Goal: Task Accomplishment & Management: Manage account settings

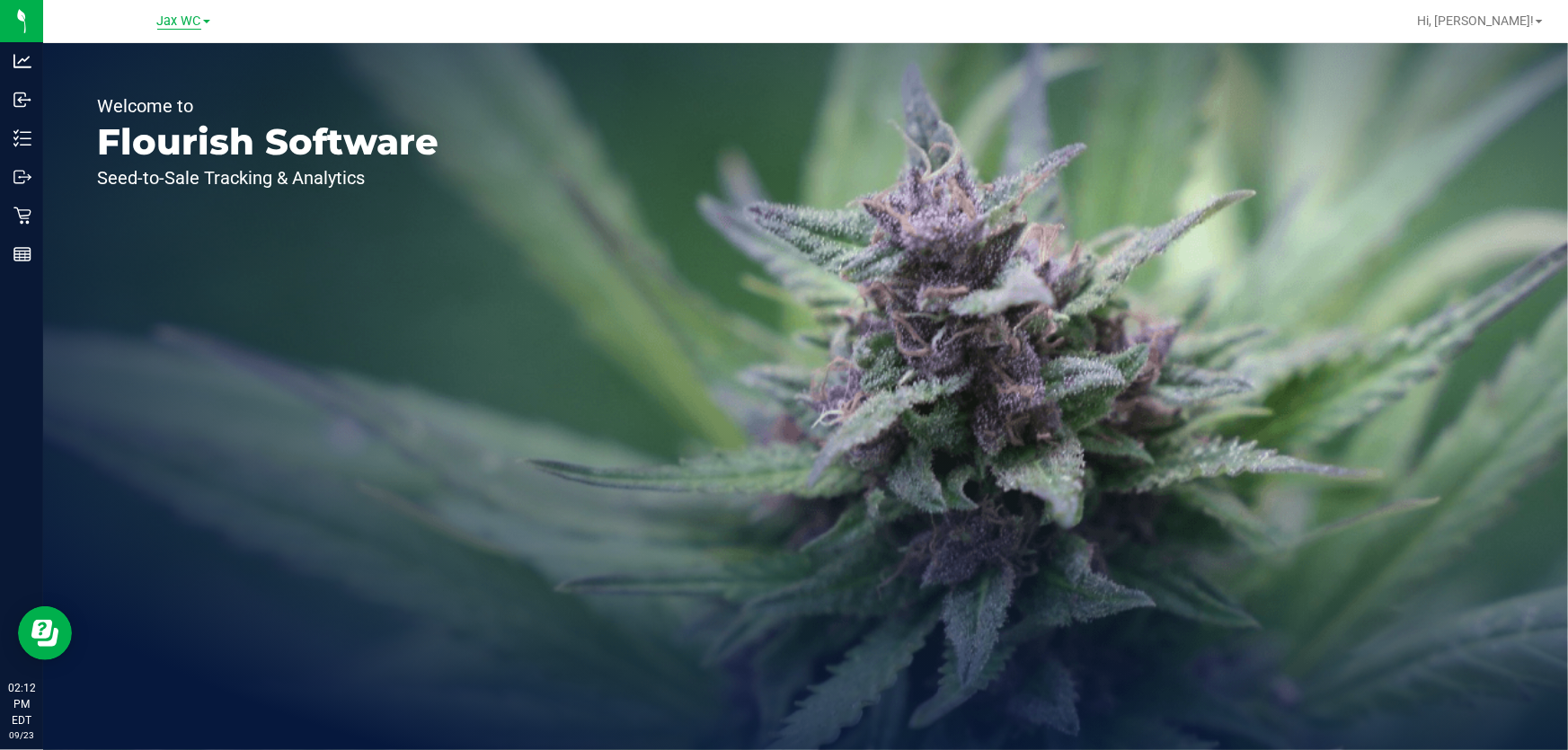
click at [171, 13] on span "Jax WC" at bounding box center [179, 21] width 44 height 16
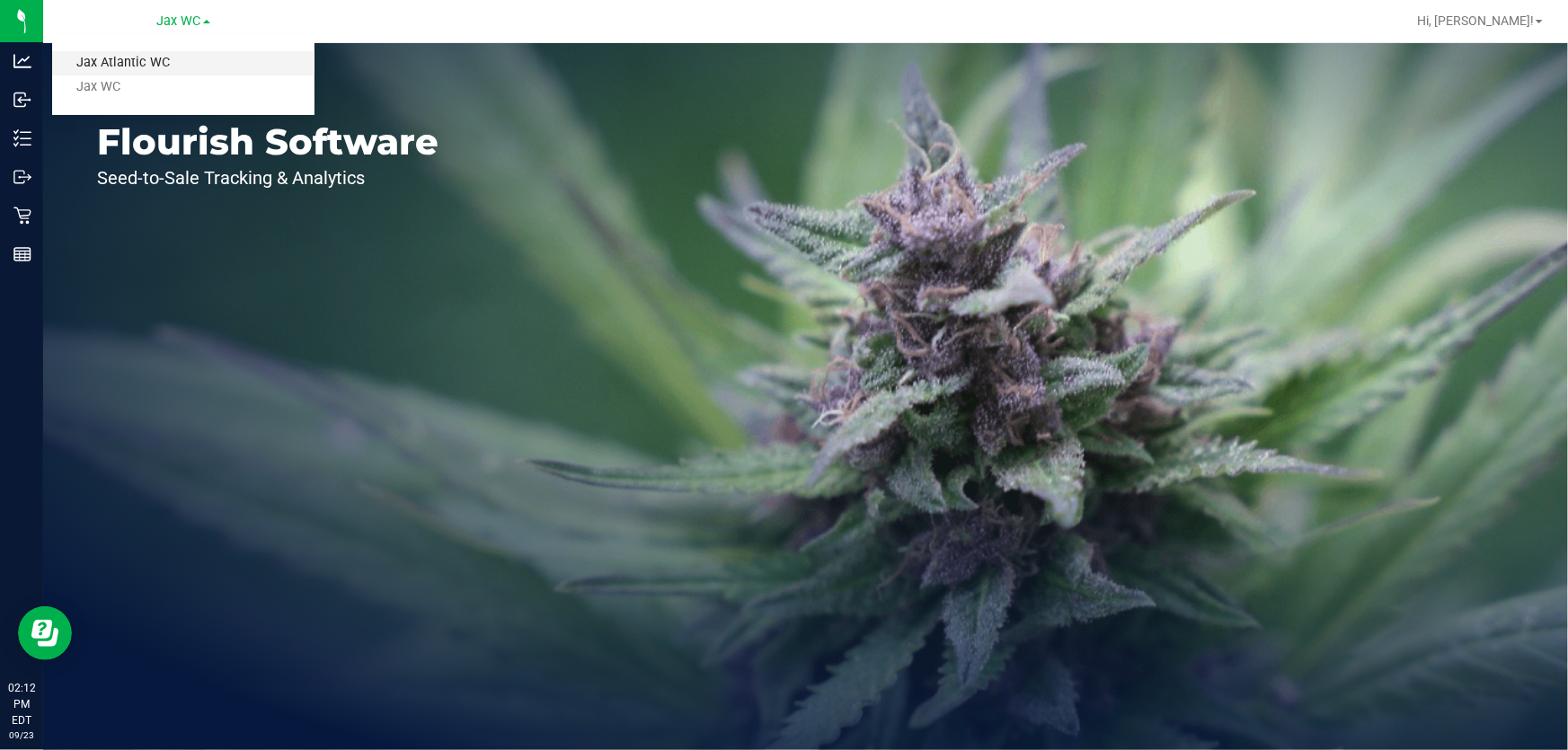
click at [166, 65] on link "Jax Atlantic WC" at bounding box center [183, 63] width 262 height 25
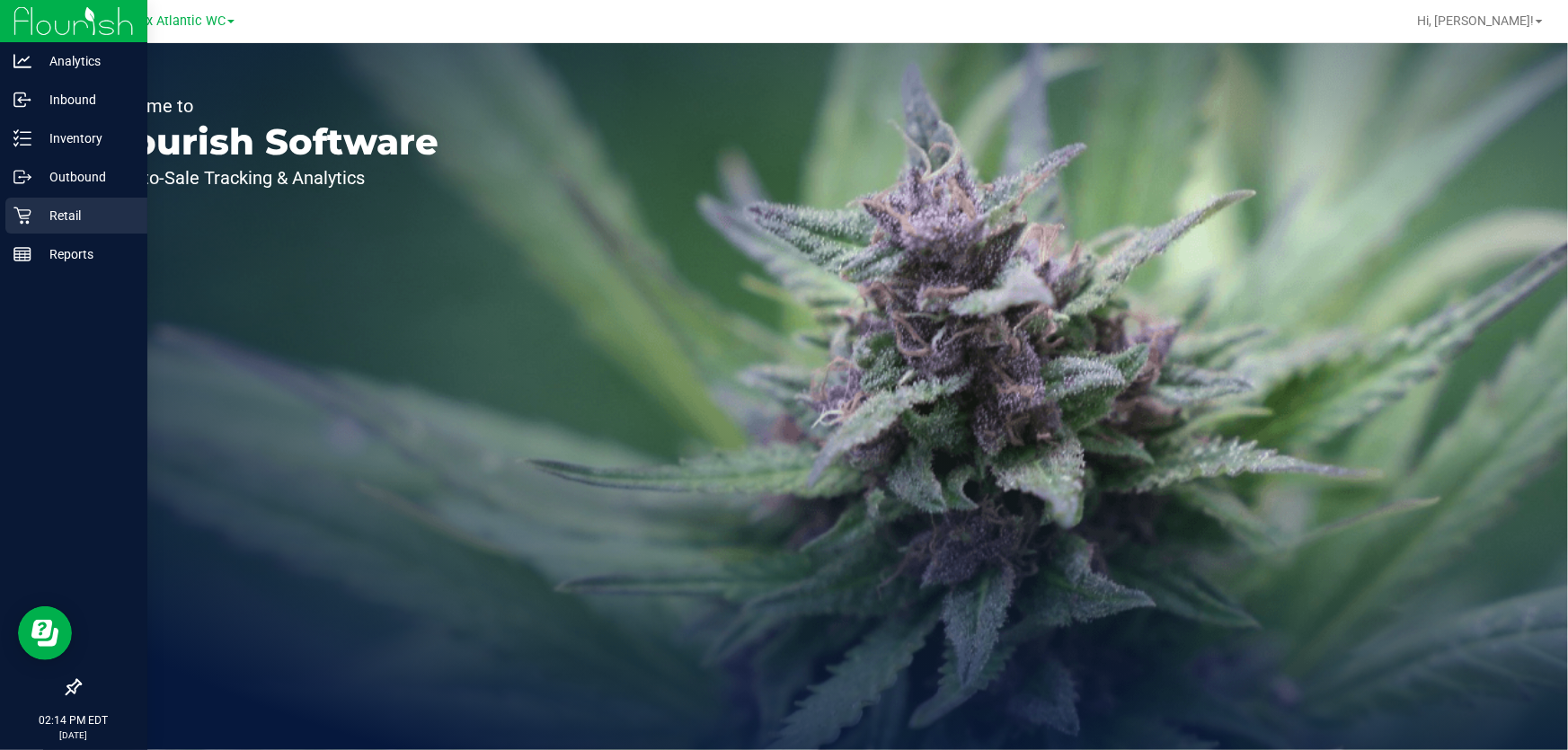
click at [72, 208] on p "Retail" at bounding box center [85, 216] width 108 height 22
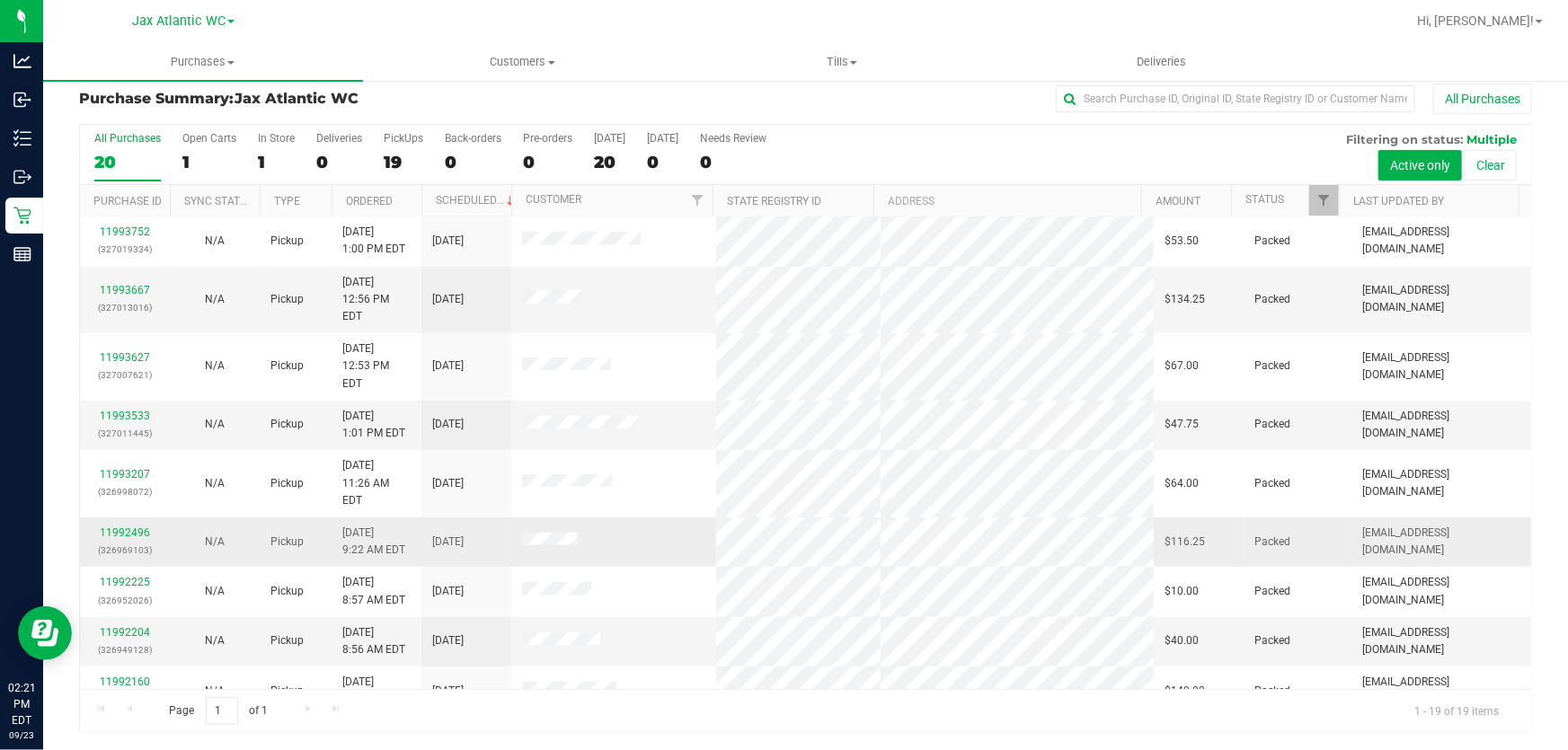
scroll to position [470, 0]
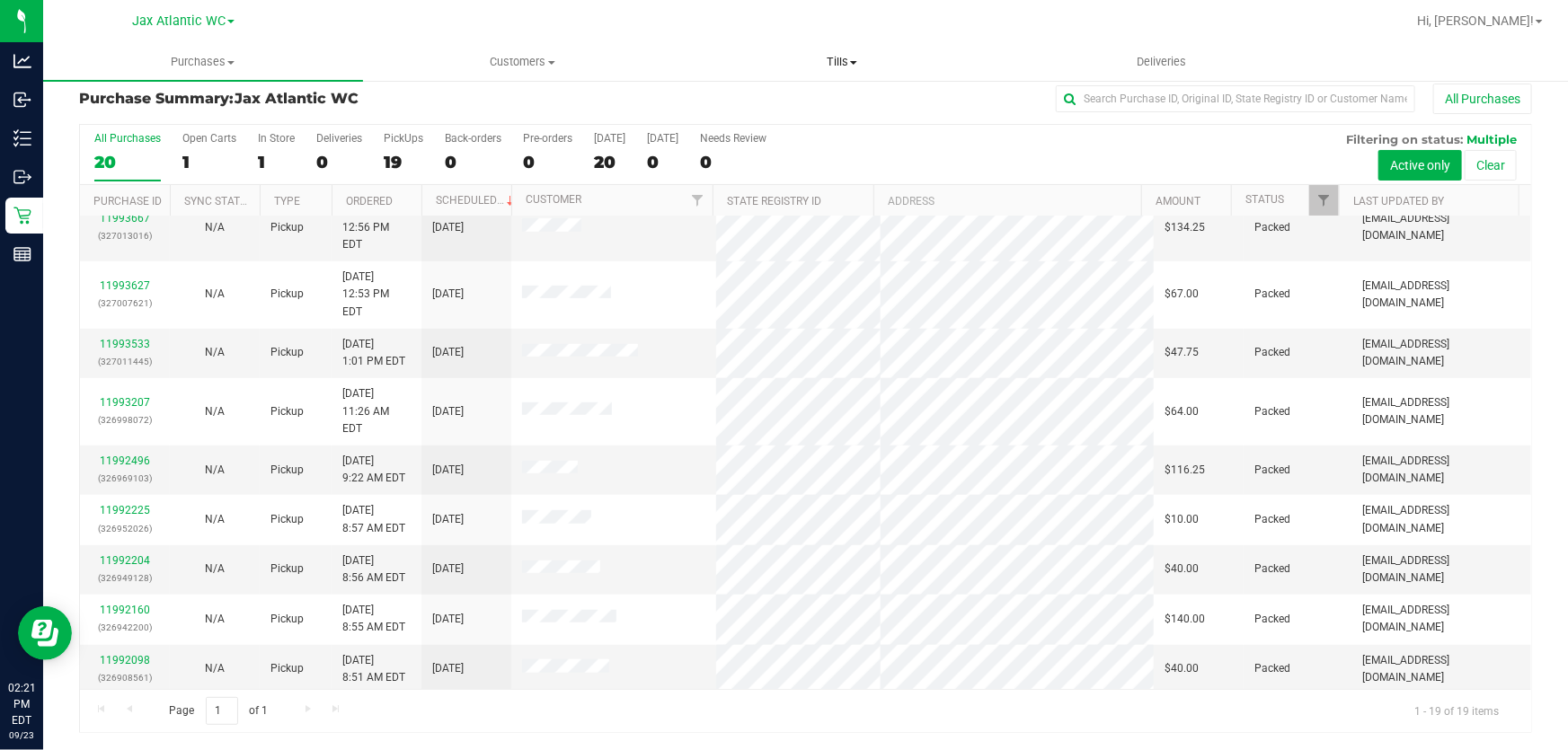
click at [844, 58] on span "Tills" at bounding box center [842, 61] width 318 height 16
click at [826, 112] on li "Manage tills" at bounding box center [842, 109] width 320 height 22
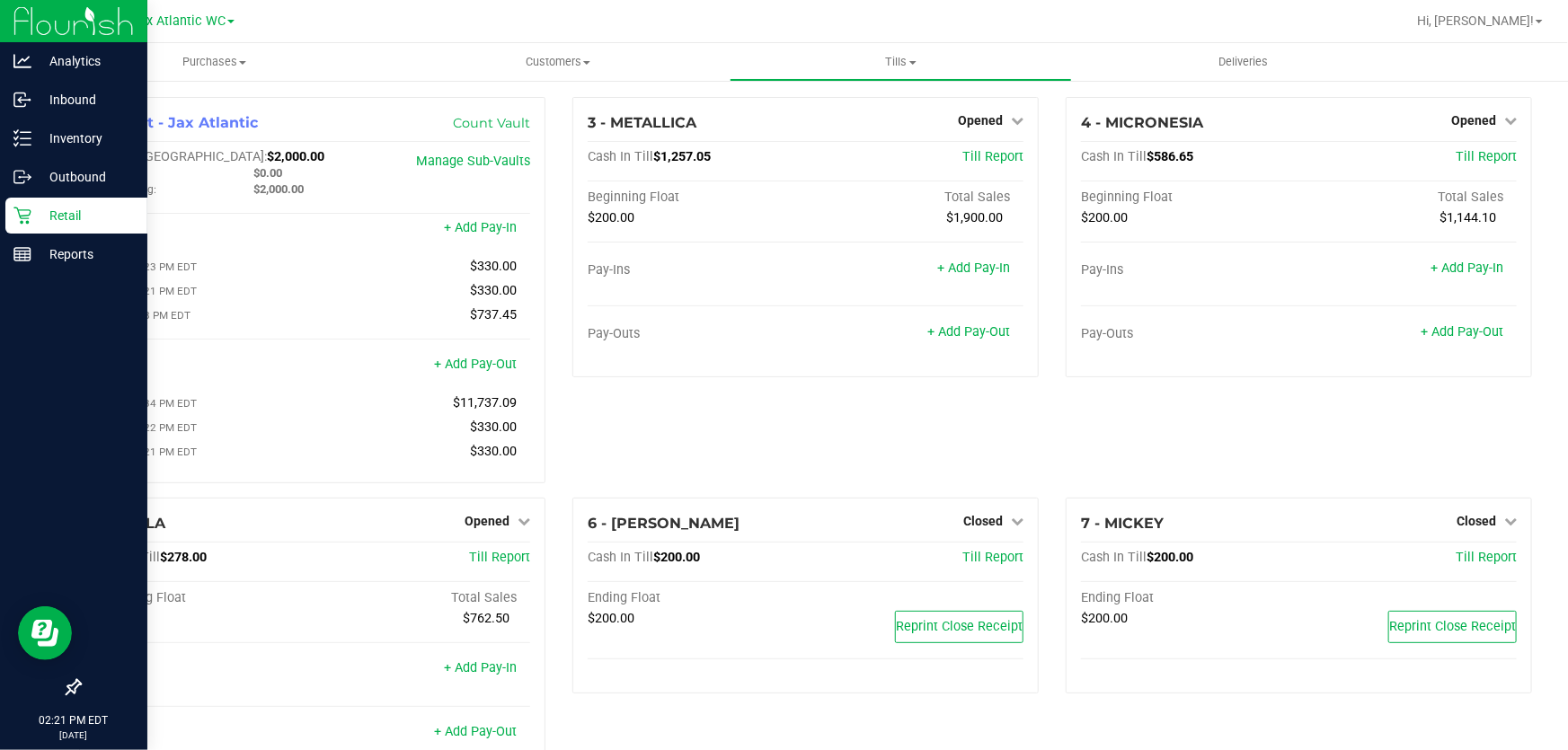
click at [35, 219] on p "Retail" at bounding box center [85, 216] width 108 height 22
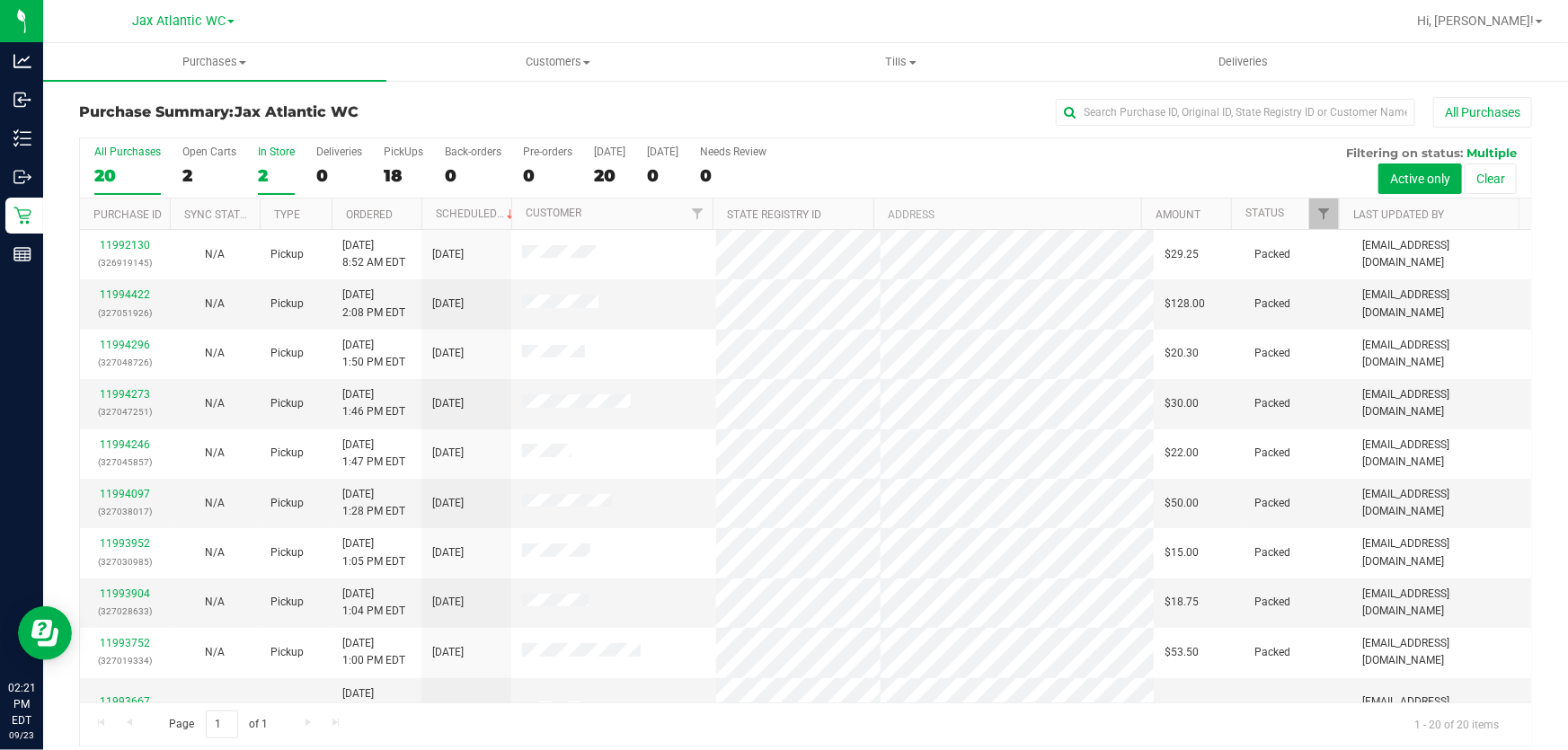
click at [260, 177] on div "2" at bounding box center [276, 176] width 37 height 21
click at [0, 0] on input "In Store 2" at bounding box center [0, 0] width 0 height 0
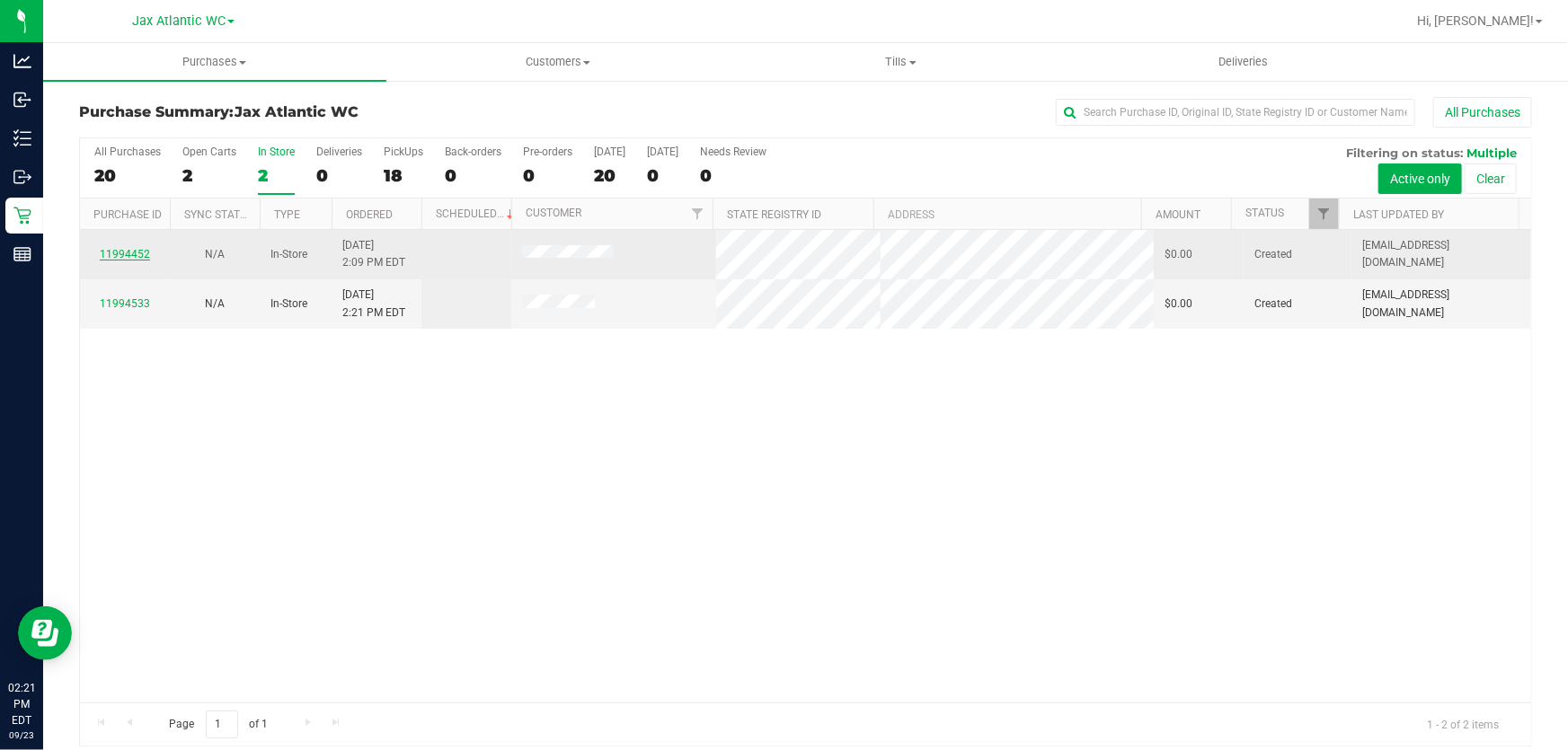
click at [116, 253] on link "11994452" at bounding box center [124, 253] width 50 height 12
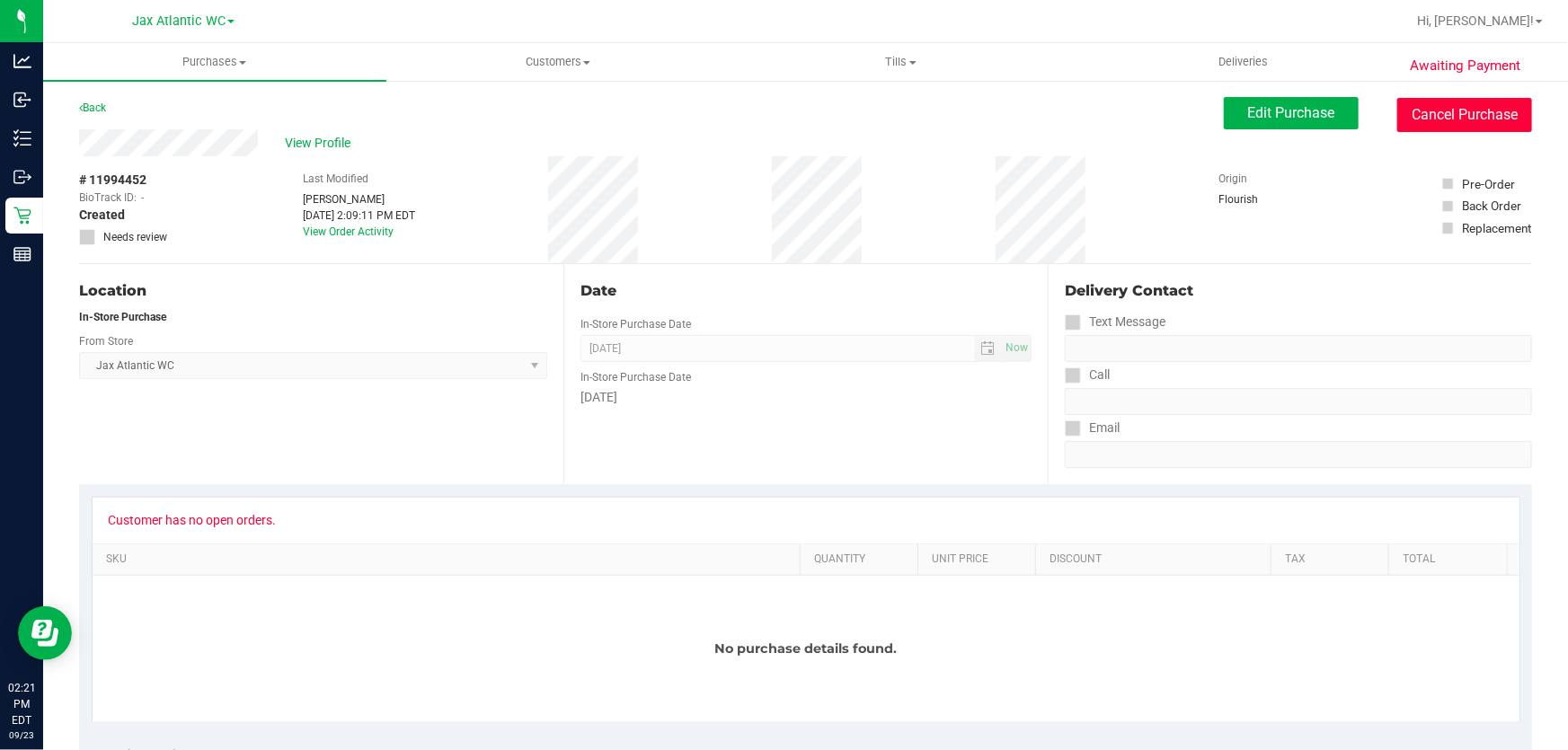
click at [1467, 123] on button "Cancel Purchase" at bounding box center [1465, 115] width 134 height 34
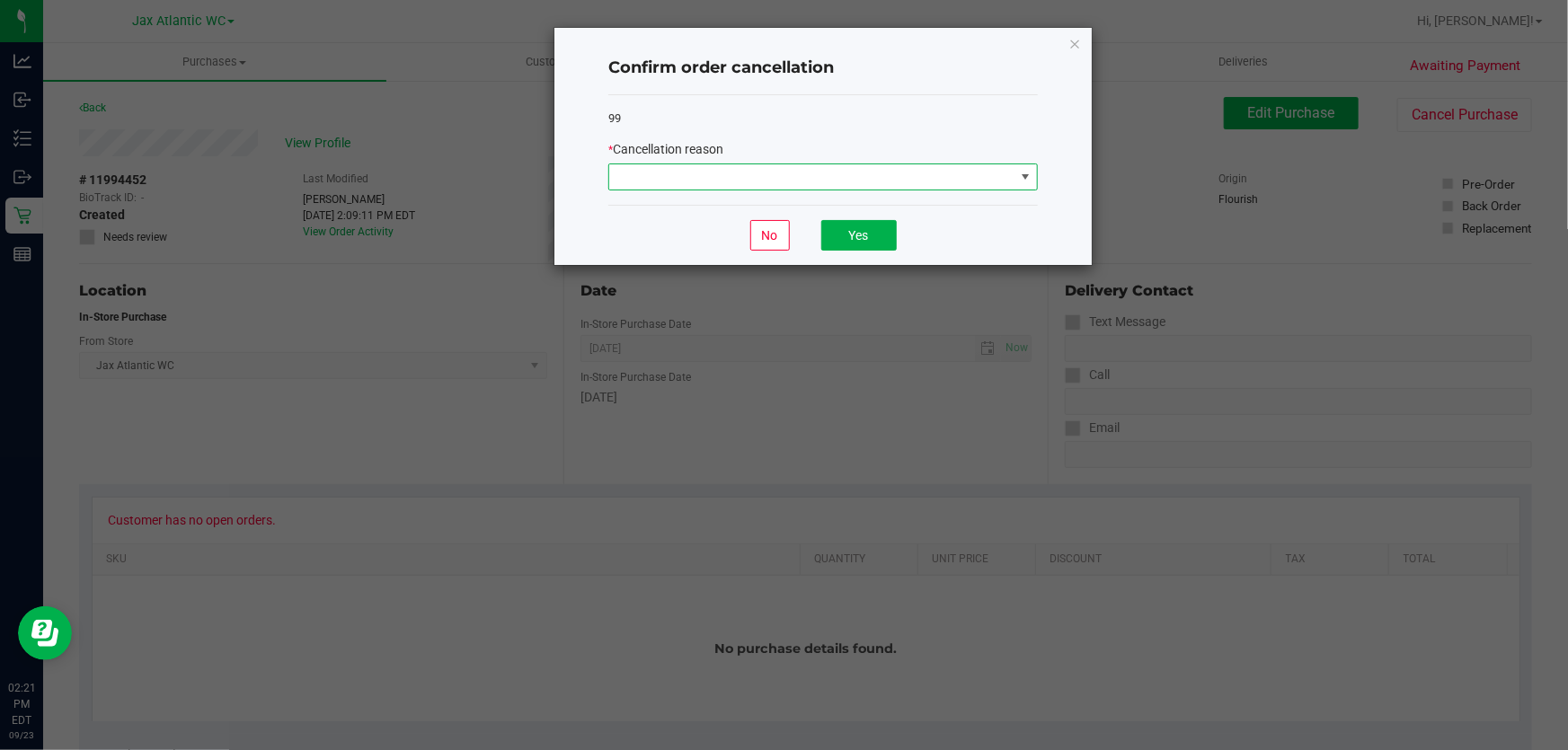
click at [724, 177] on span at bounding box center [812, 177] width 405 height 26
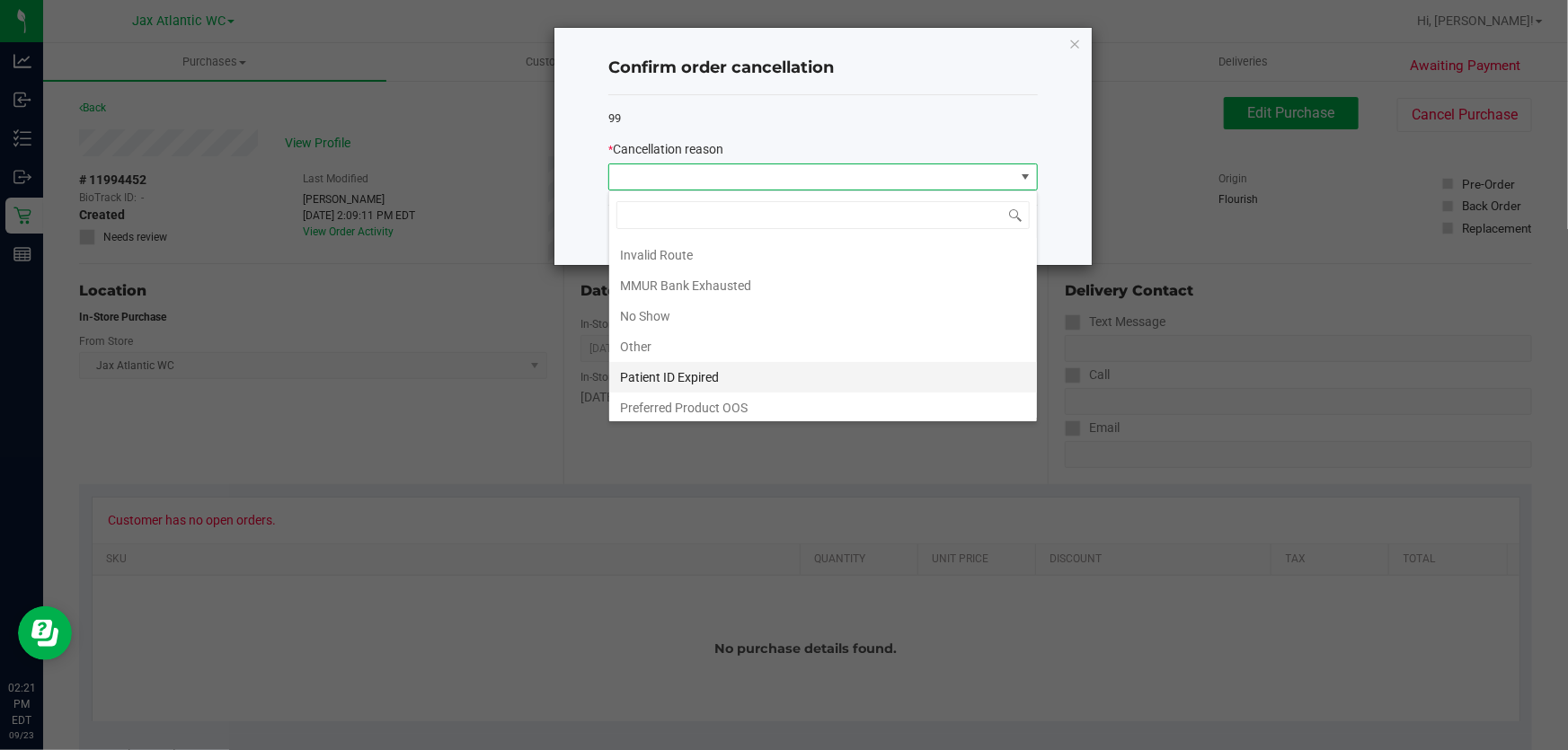
scroll to position [93, 0]
click at [701, 377] on li "Patient ID Expired" at bounding box center [823, 375] width 428 height 30
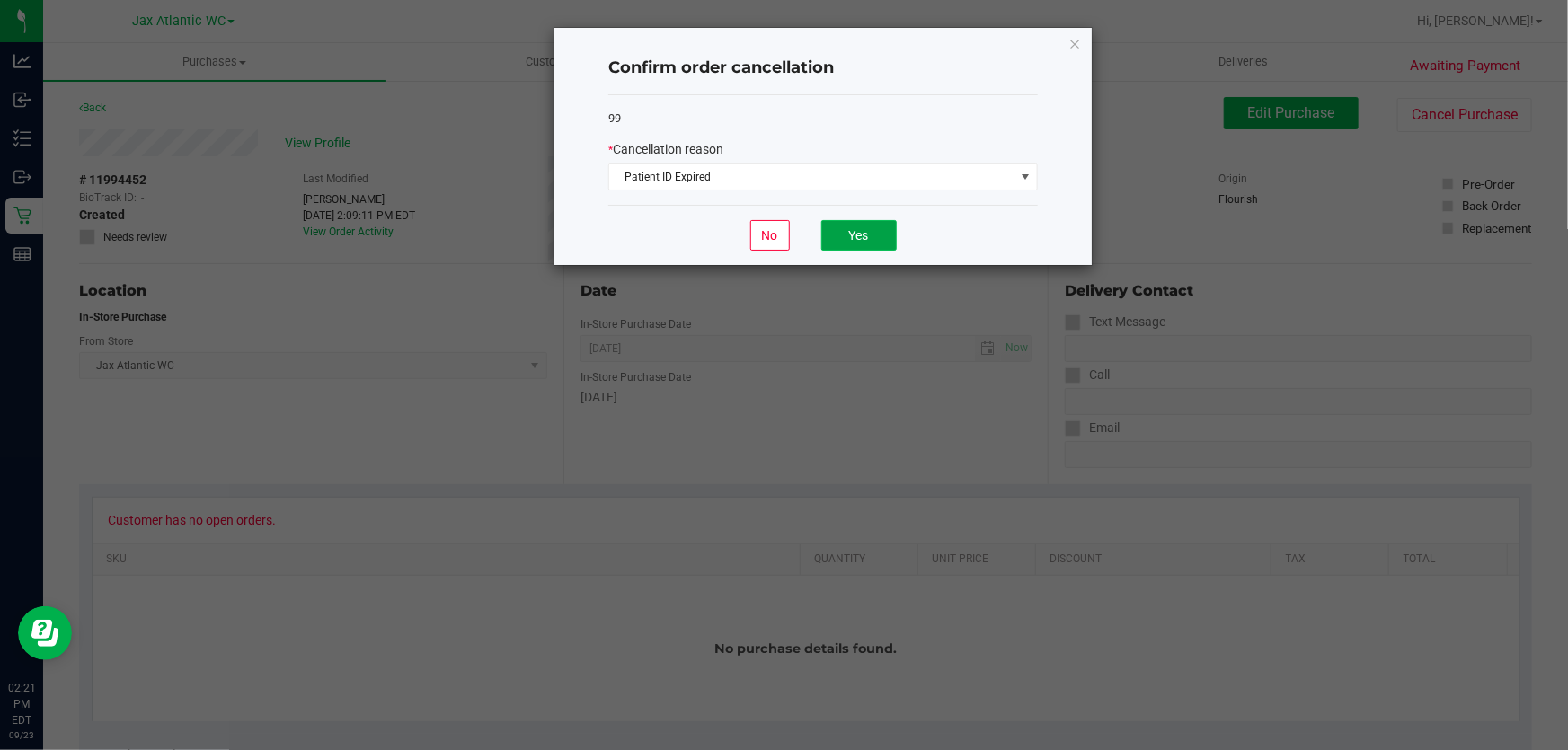
click at [860, 234] on button "Yes" at bounding box center [859, 235] width 76 height 30
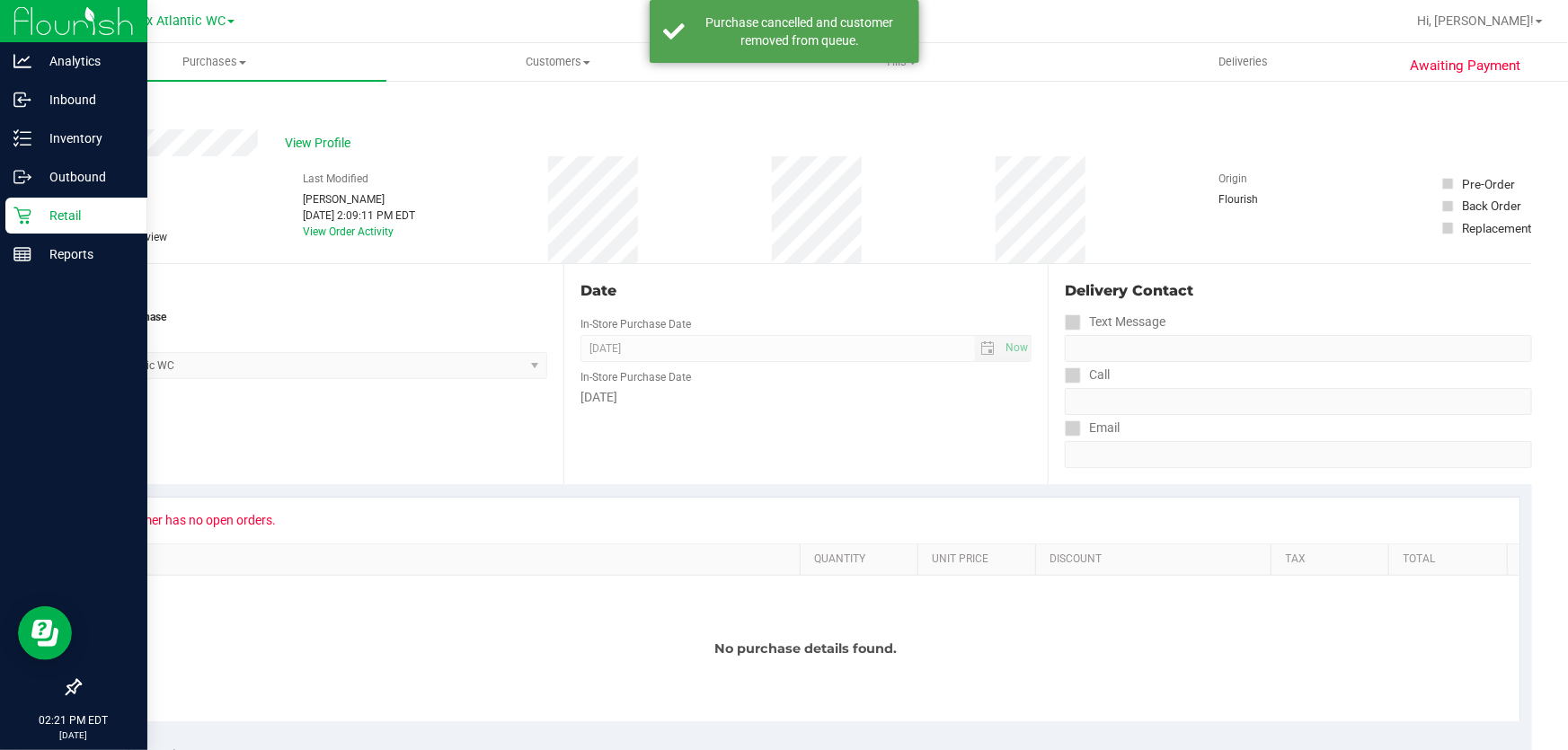
click at [77, 212] on p "Retail" at bounding box center [85, 216] width 108 height 22
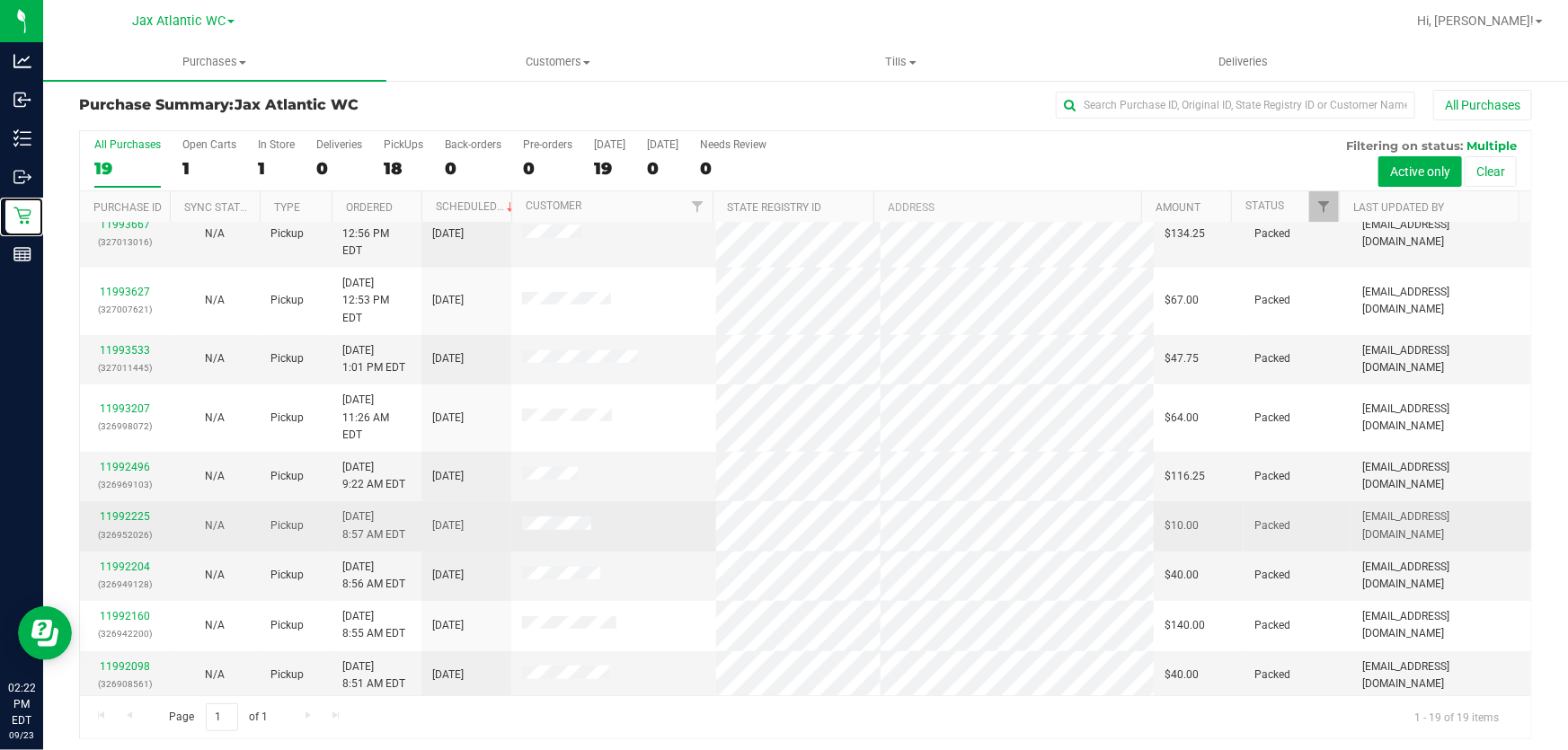
scroll to position [13, 0]
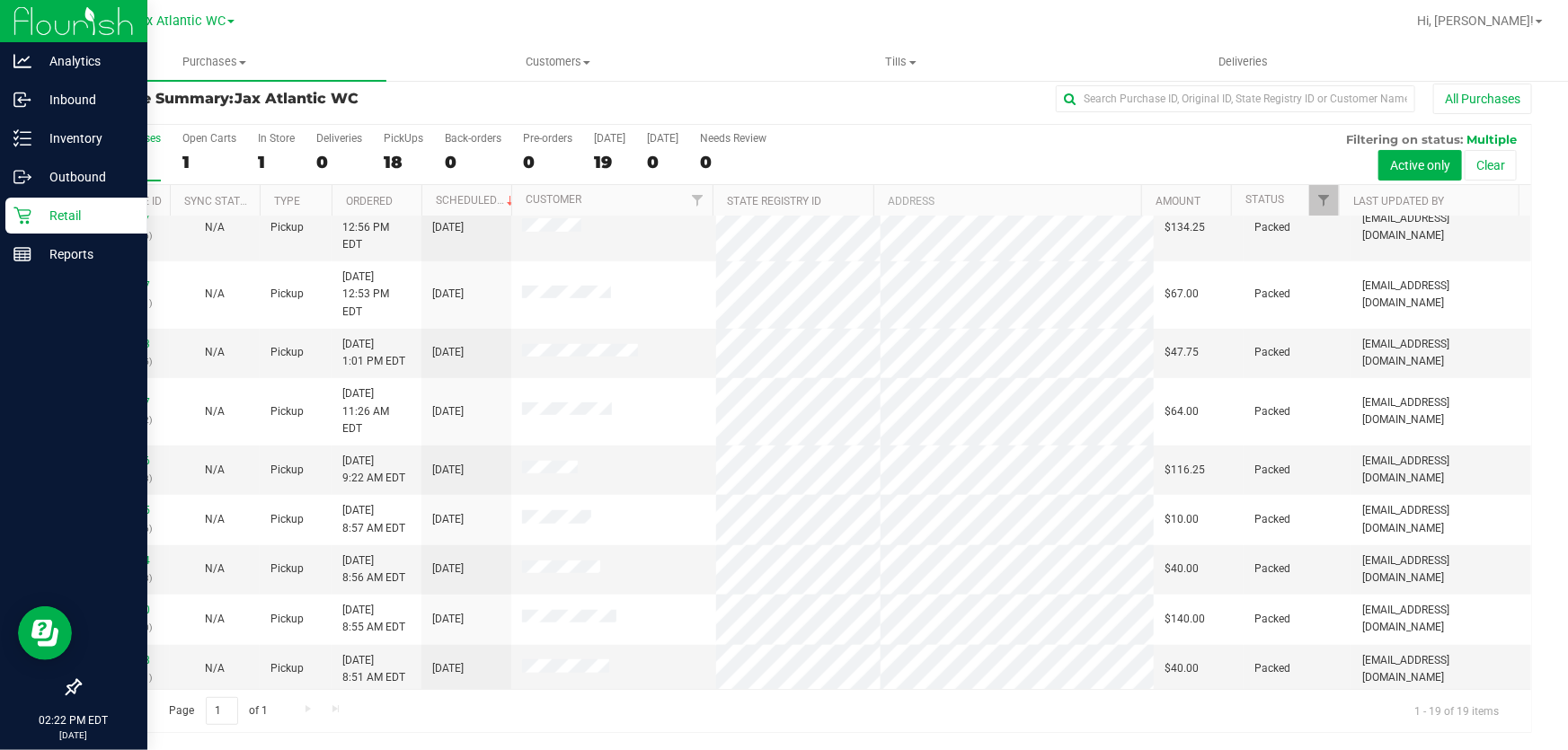
click at [44, 210] on p "Retail" at bounding box center [85, 216] width 108 height 22
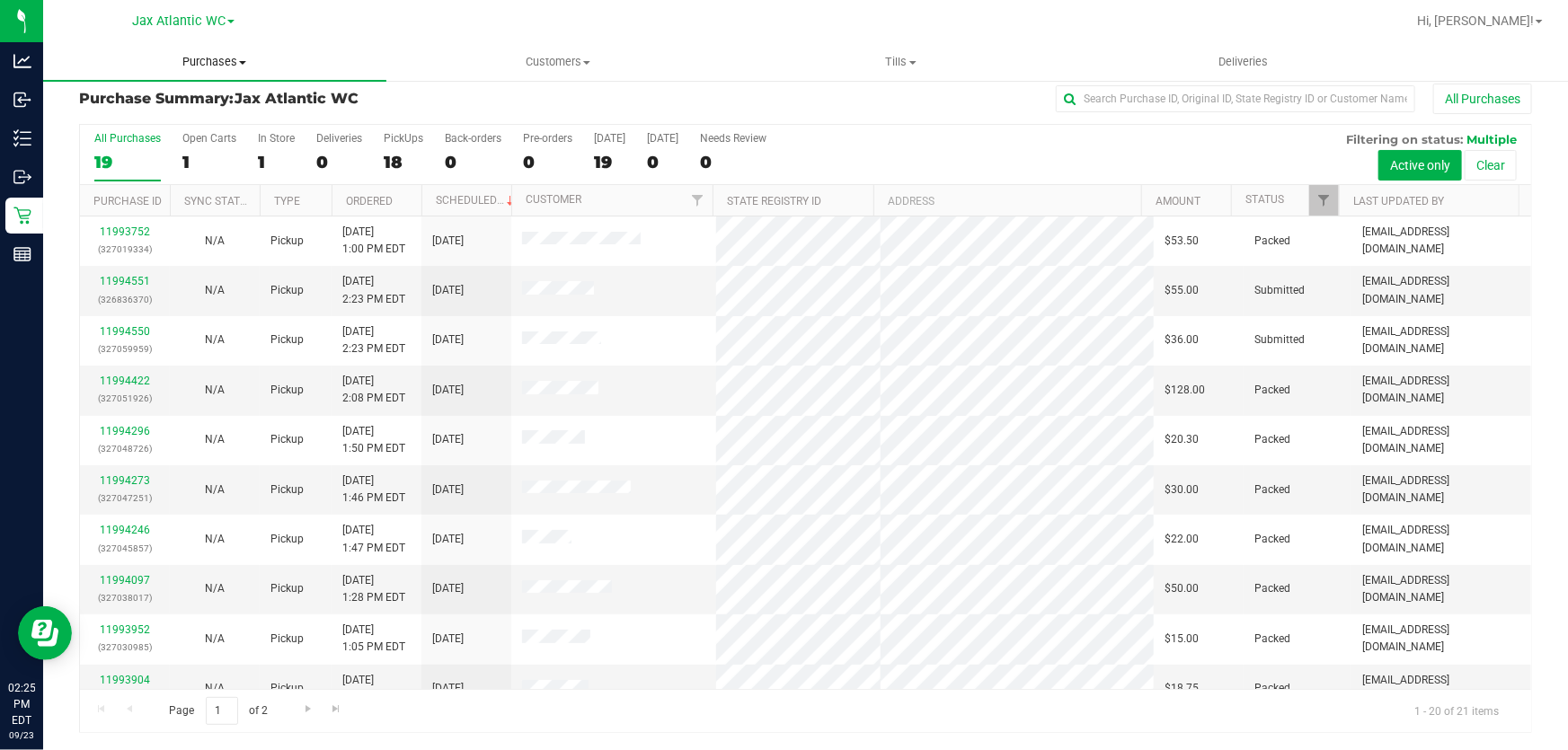
click at [239, 62] on span "Purchases" at bounding box center [215, 61] width 344 height 16
click at [129, 126] on span "Fulfillment" at bounding box center [99, 130] width 112 height 15
